Goal: Entertainment & Leisure: Browse casually

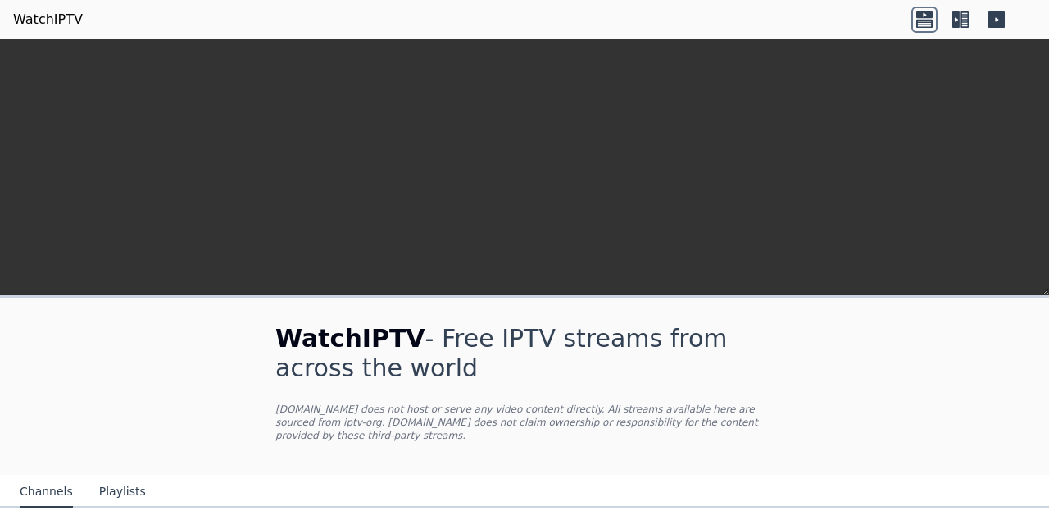
scroll to position [330, 0]
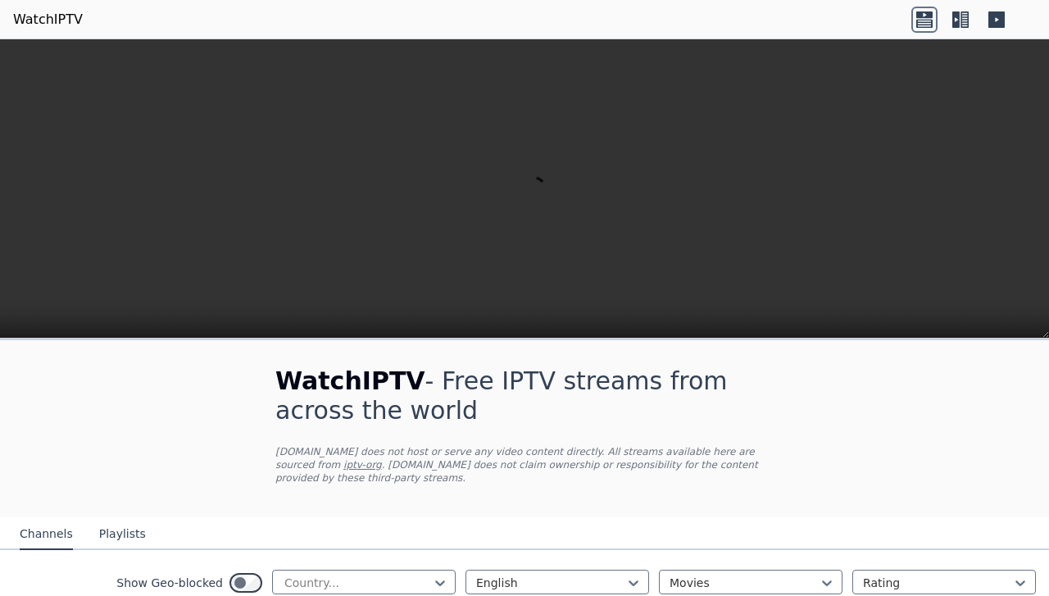
scroll to position [188, 0]
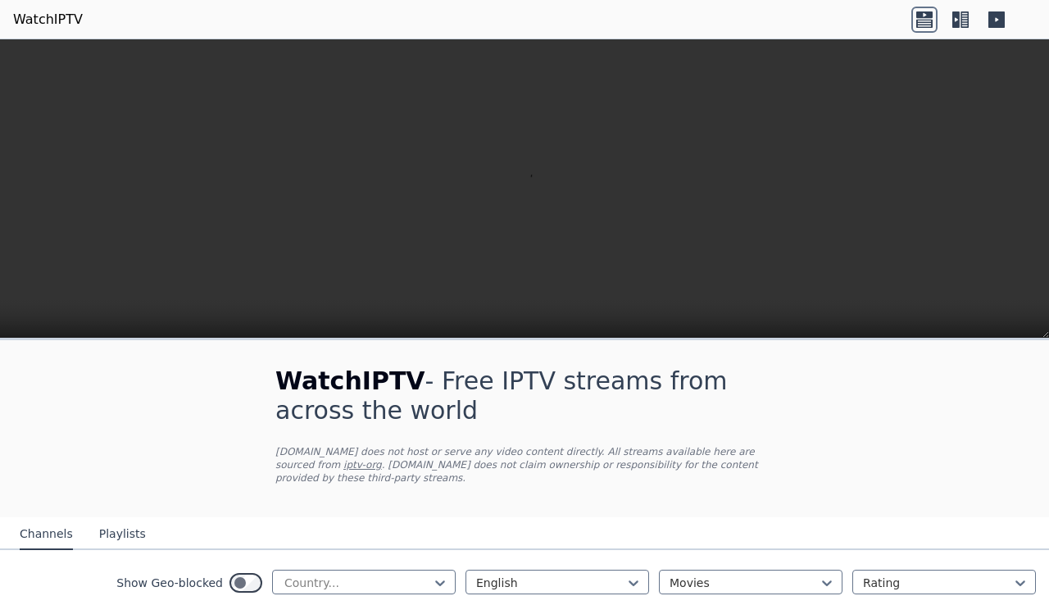
scroll to position [303, 0]
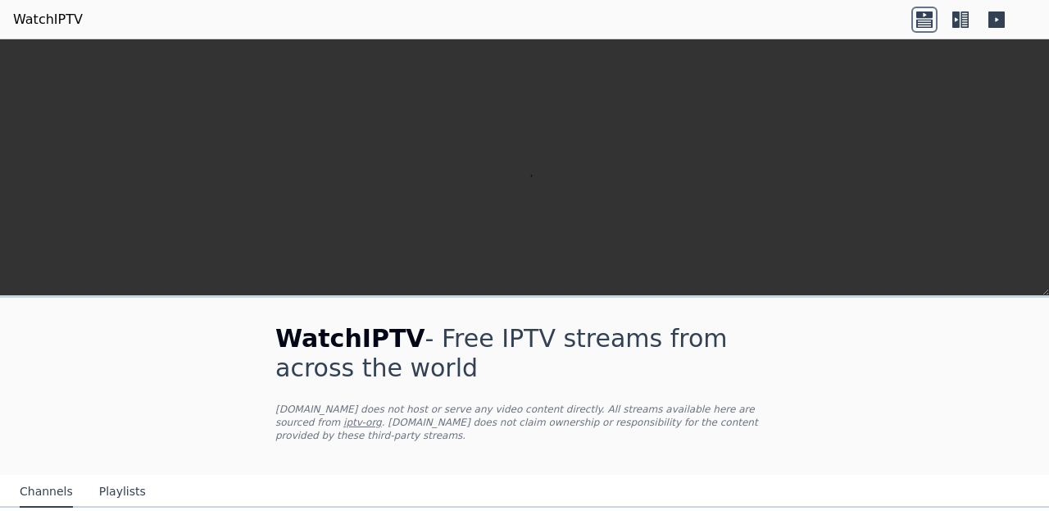
scroll to position [152, 0]
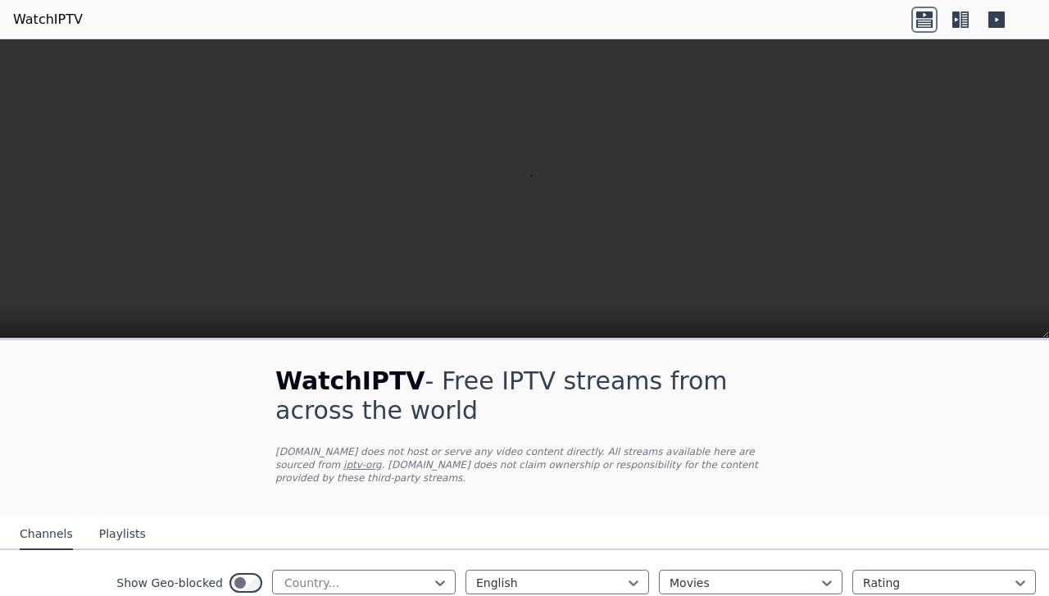
scroll to position [2059, 0]
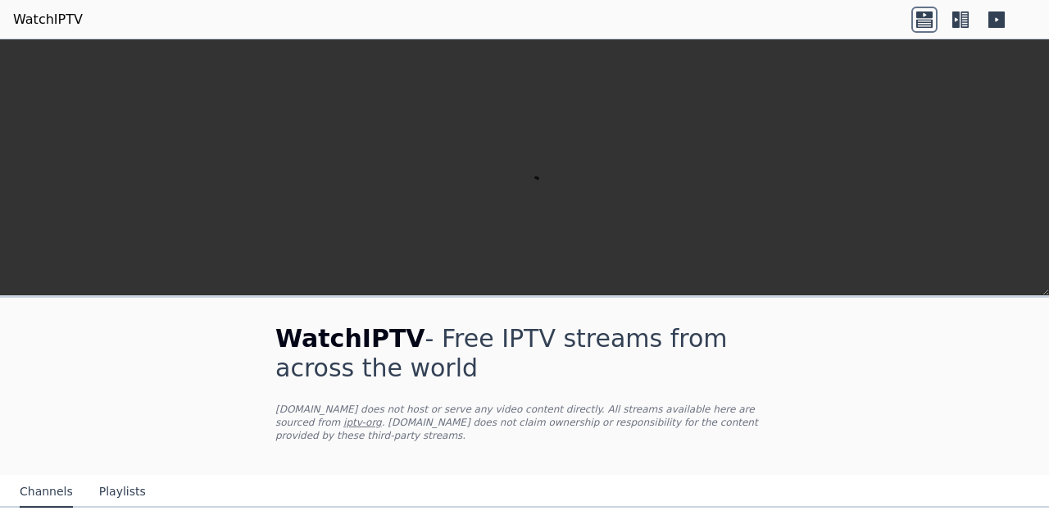
scroll to position [201, 0]
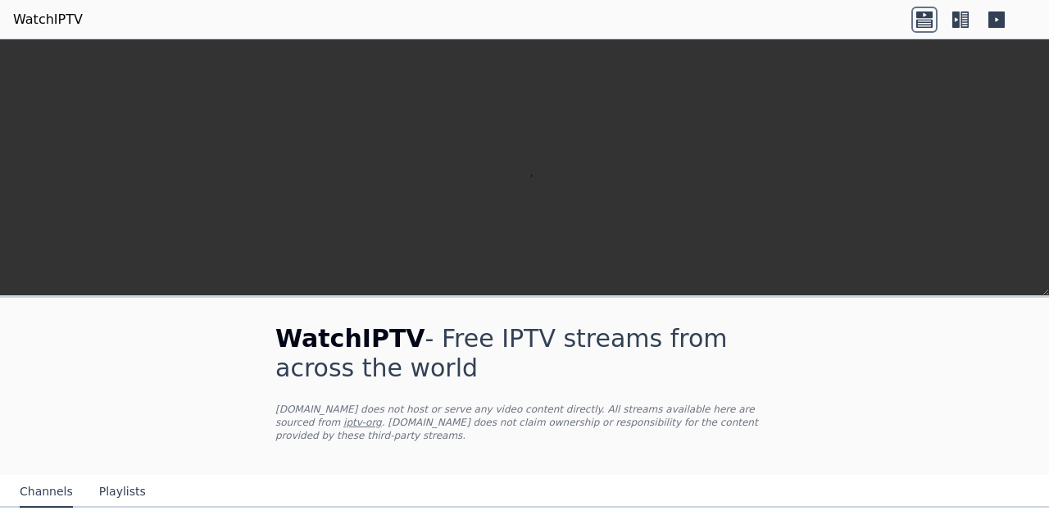
scroll to position [318, 0]
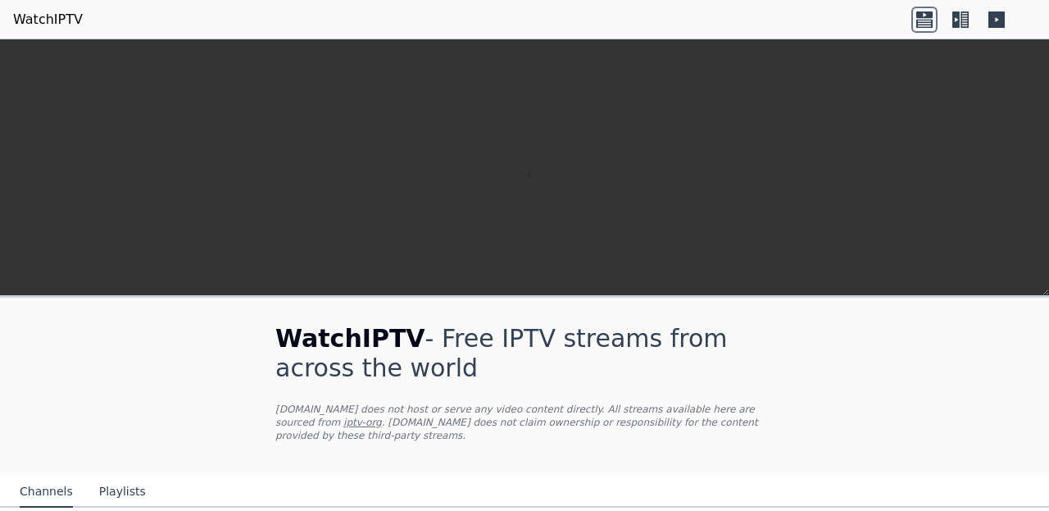
scroll to position [218, 0]
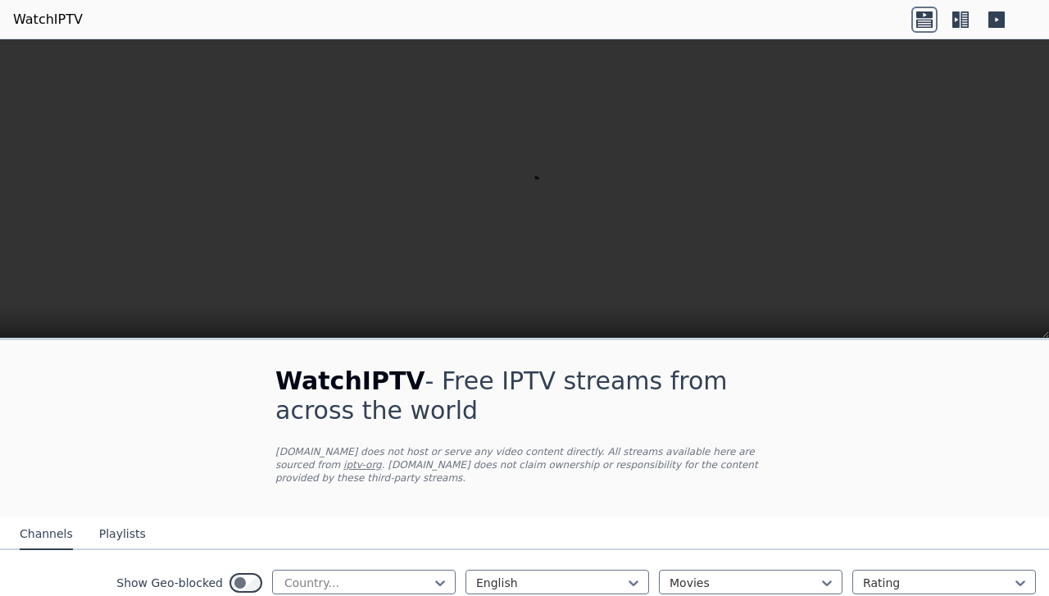
scroll to position [108, 0]
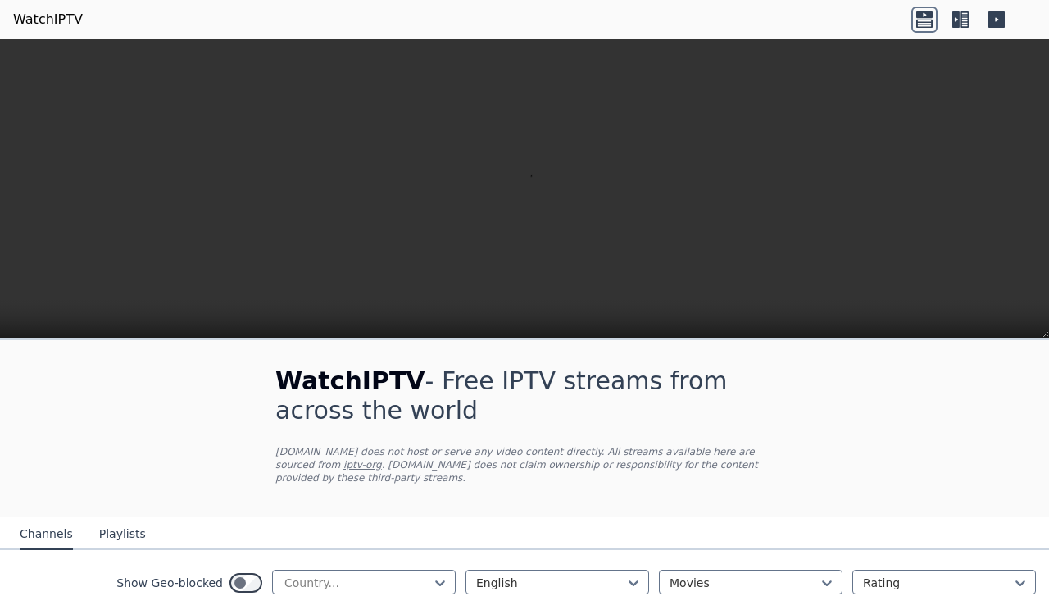
scroll to position [596, 0]
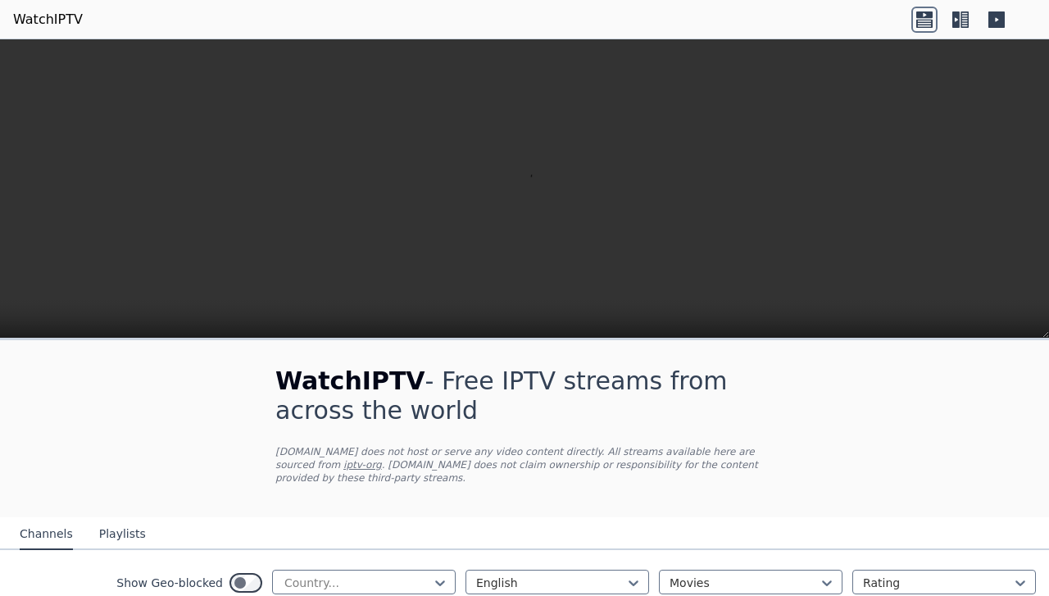
scroll to position [1306, 0]
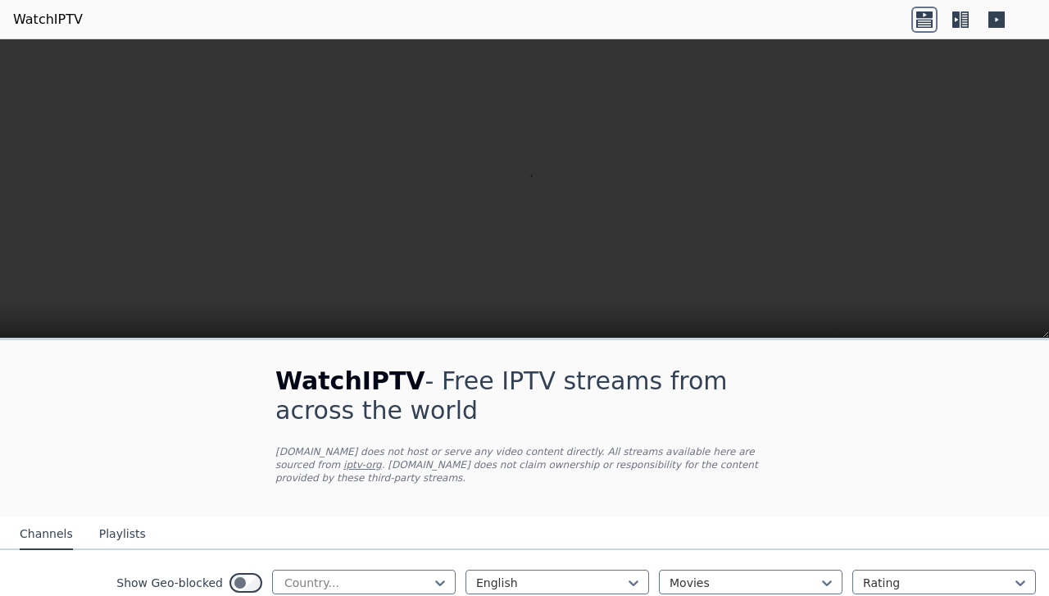
scroll to position [117, 0]
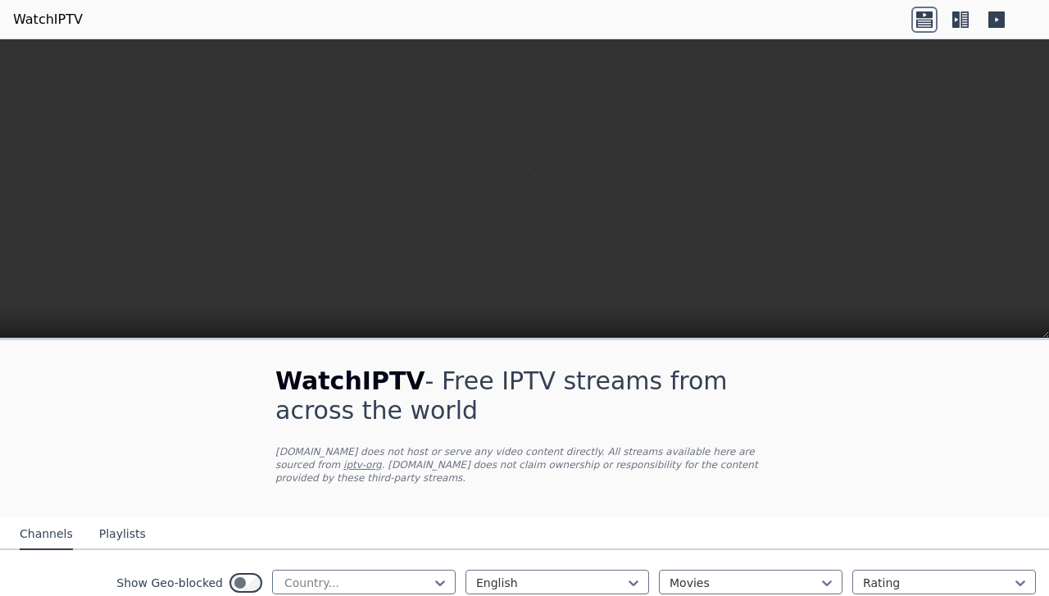
scroll to position [693, 0]
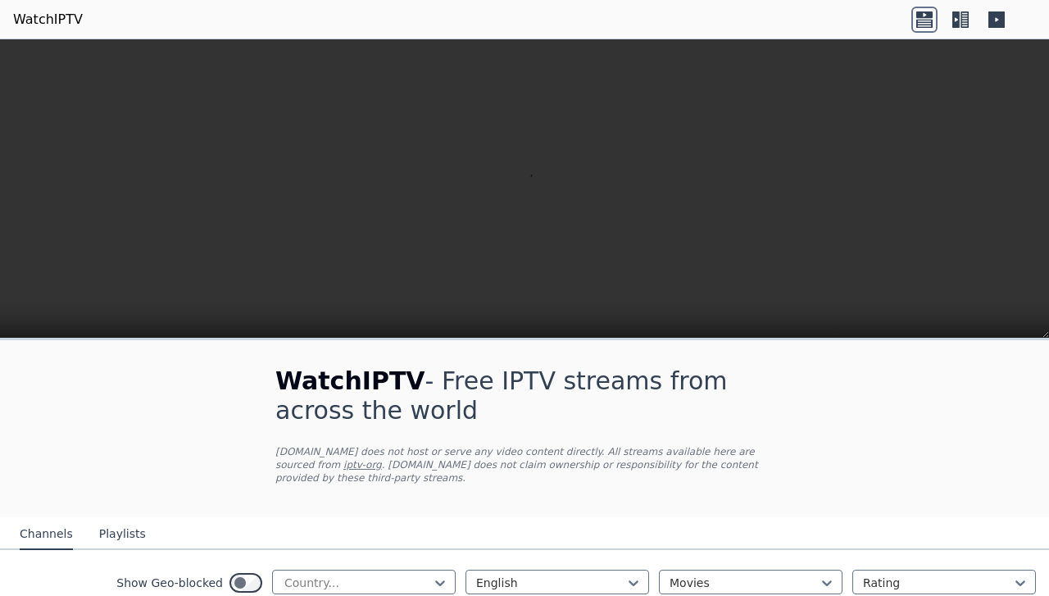
scroll to position [1767, 0]
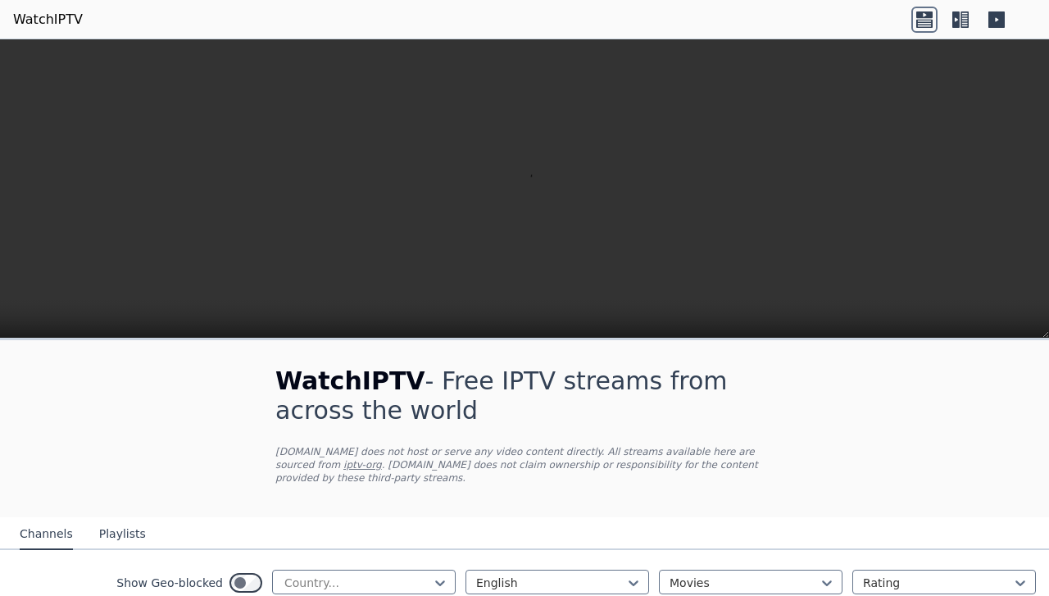
scroll to position [721, 0]
